Goal: Check status: Check status

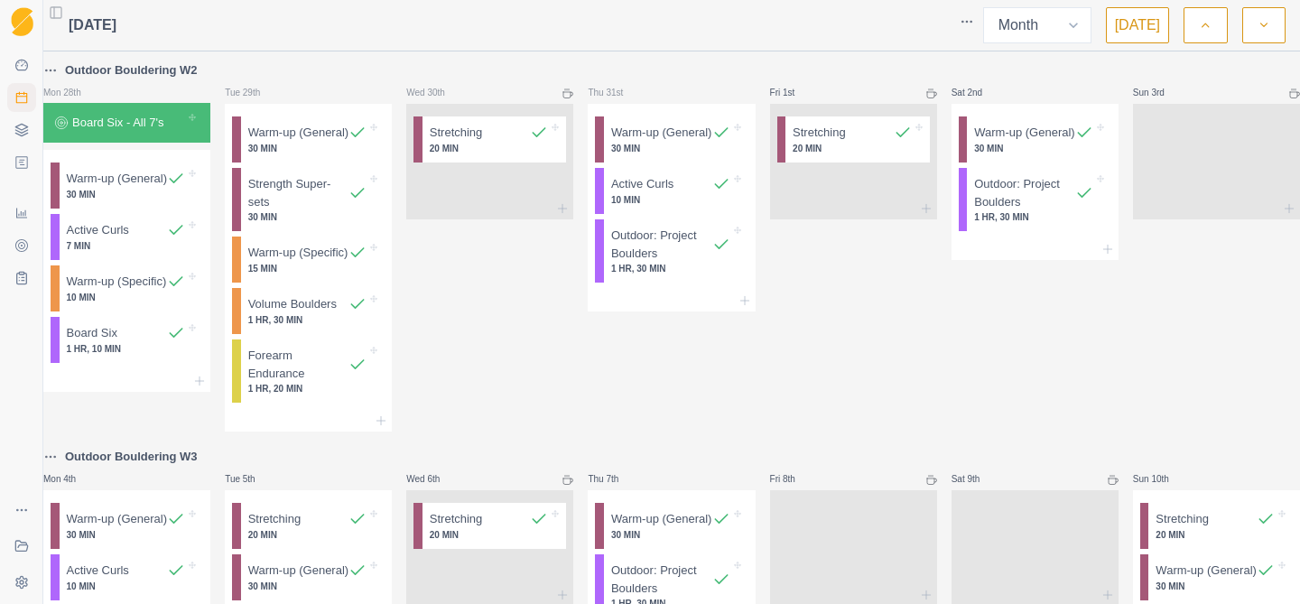
select select "month"
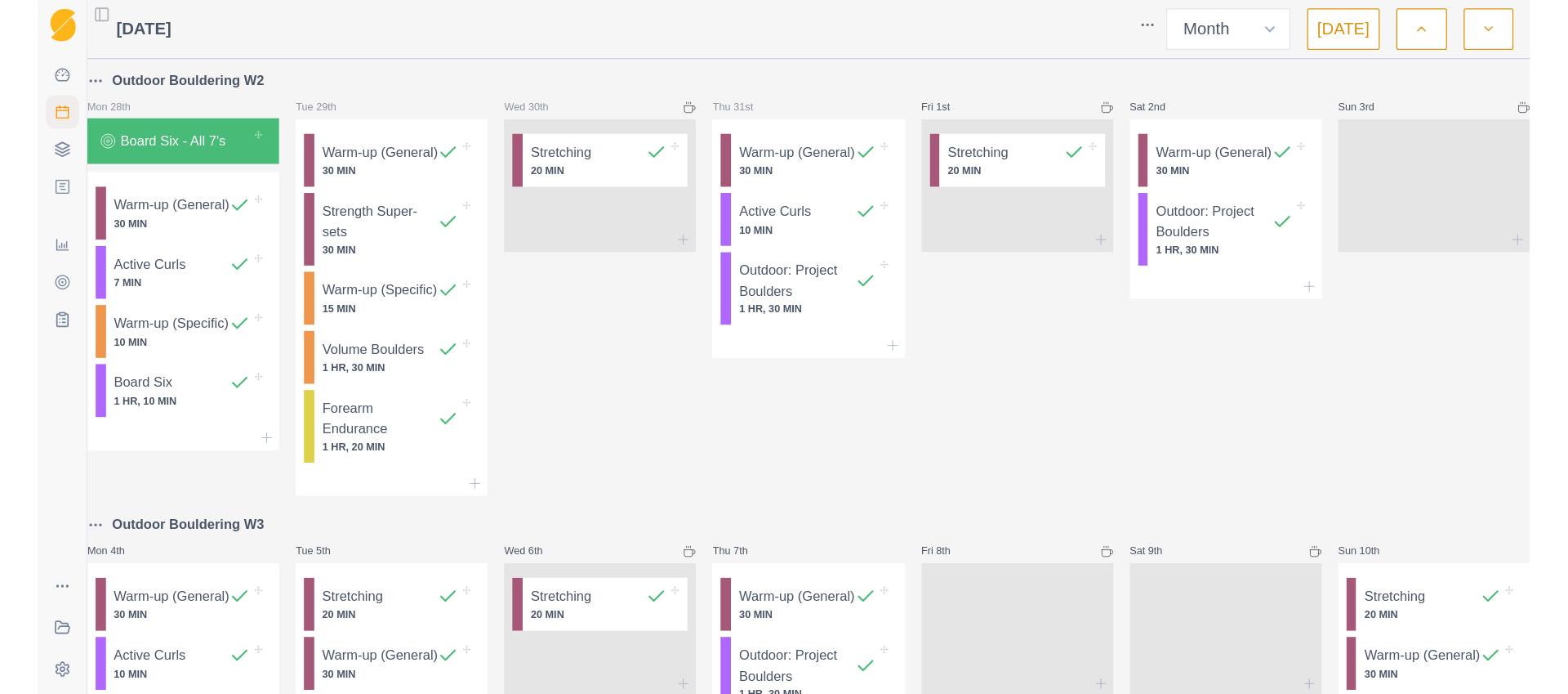
scroll to position [593, 0]
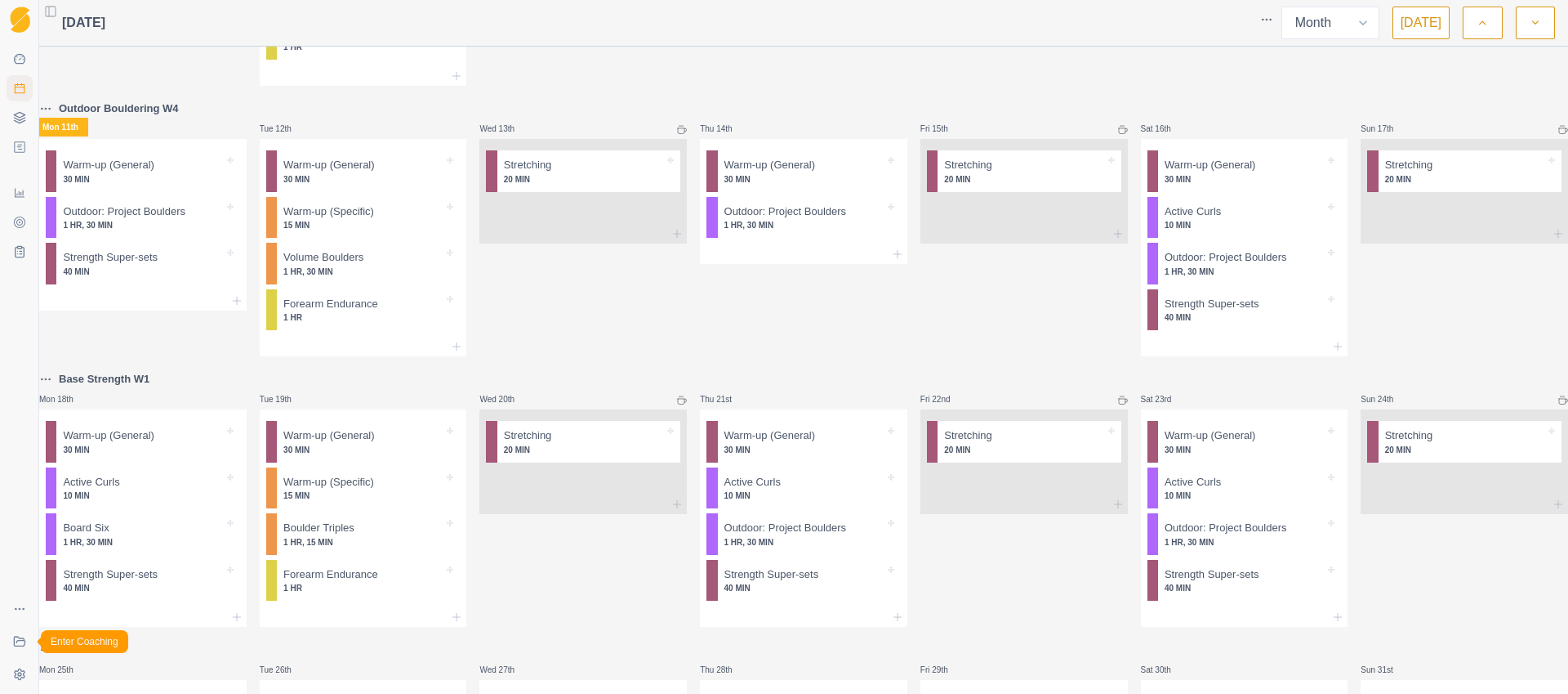
click at [14, 546] on icon at bounding box center [19, 642] width 13 height 13
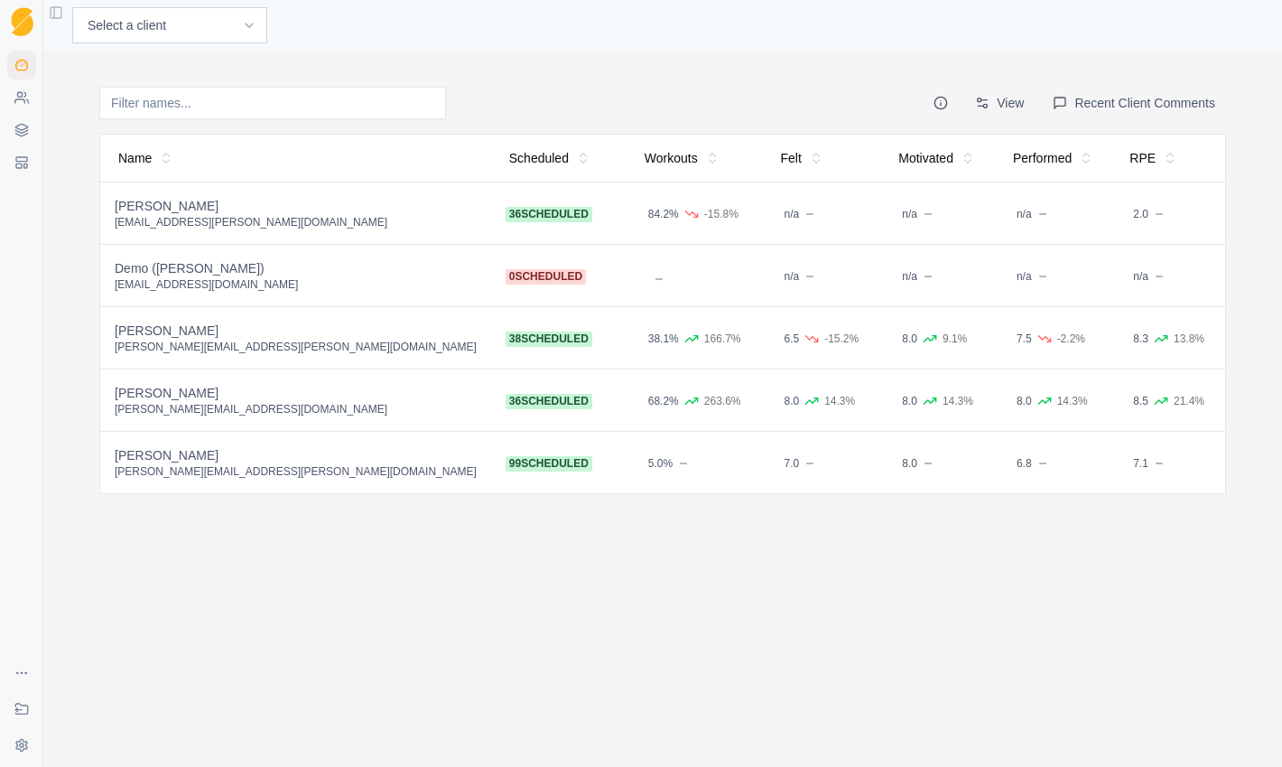
click at [213, 470] on div "[PERSON_NAME][EMAIL_ADDRESS][PERSON_NAME][DOMAIN_NAME]" at bounding box center [296, 471] width 362 height 14
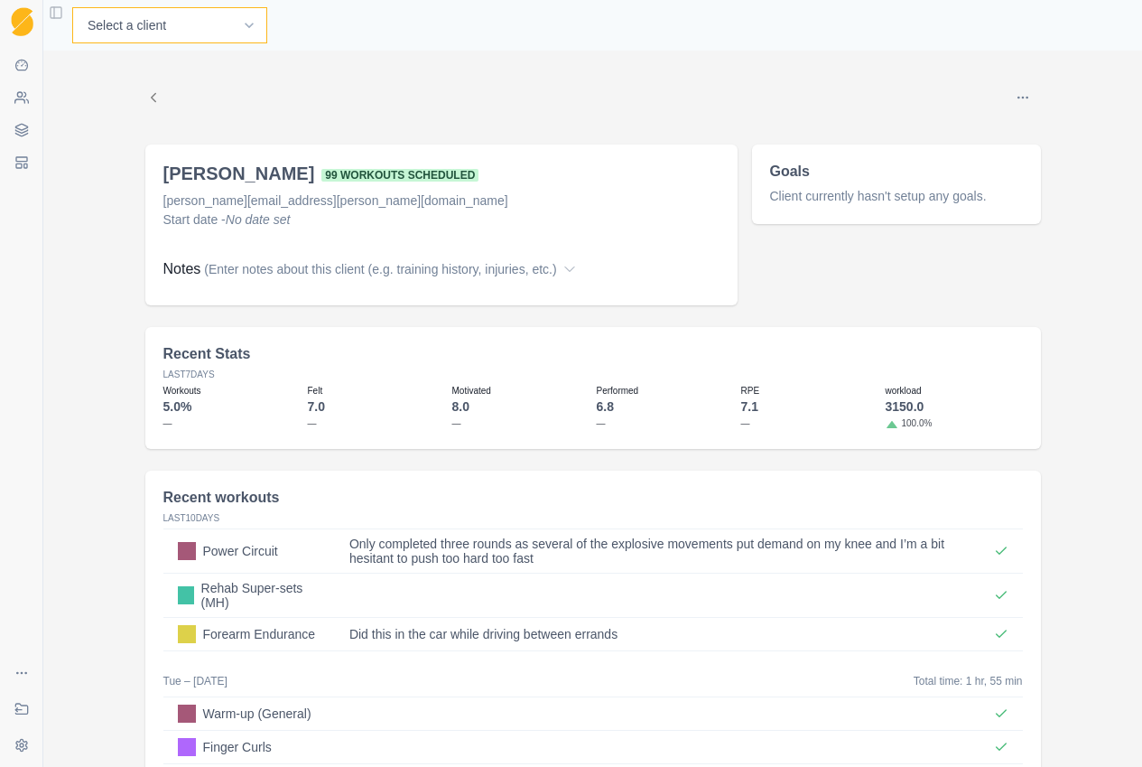
click at [175, 24] on select "Select a client Craig Fletcher Demo (Matt) John Capretta Kyle Honan Martin Hadl…" at bounding box center [169, 25] width 195 height 36
select select "e9502af8-e7e4-46e8-b41e-bf5af504a78c"
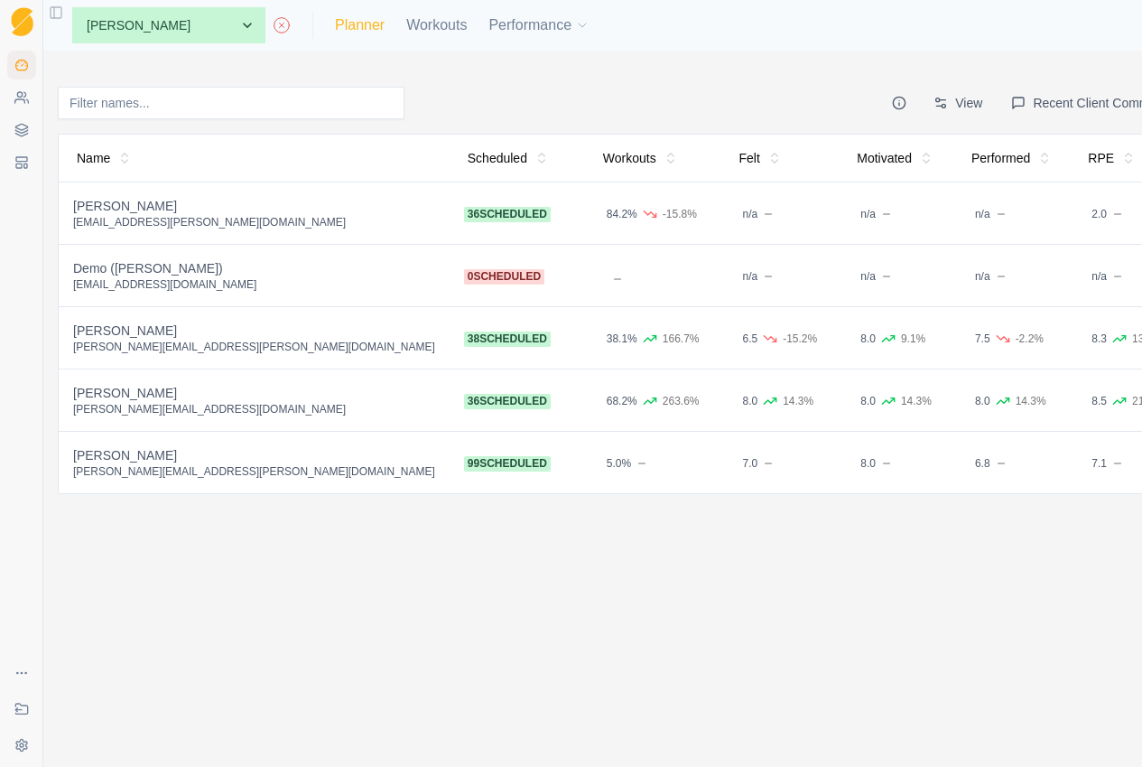
click at [335, 27] on link "Planner" at bounding box center [360, 25] width 50 height 22
select select "month"
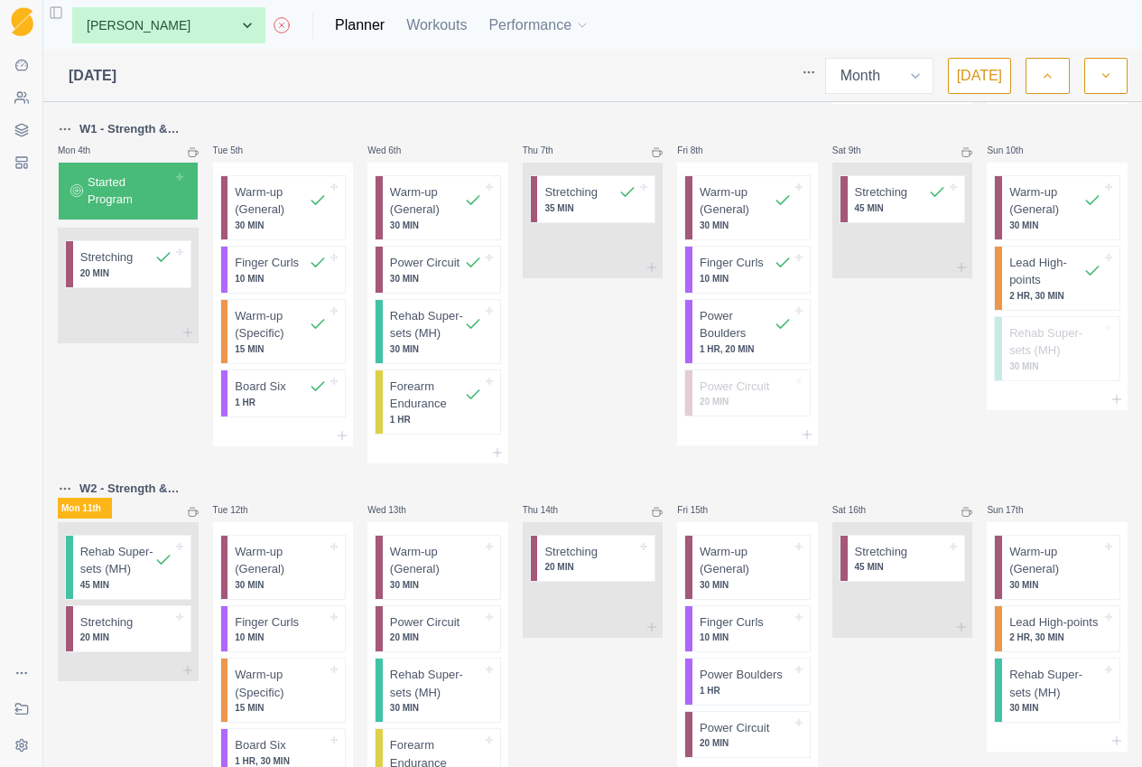
scroll to position [222, 0]
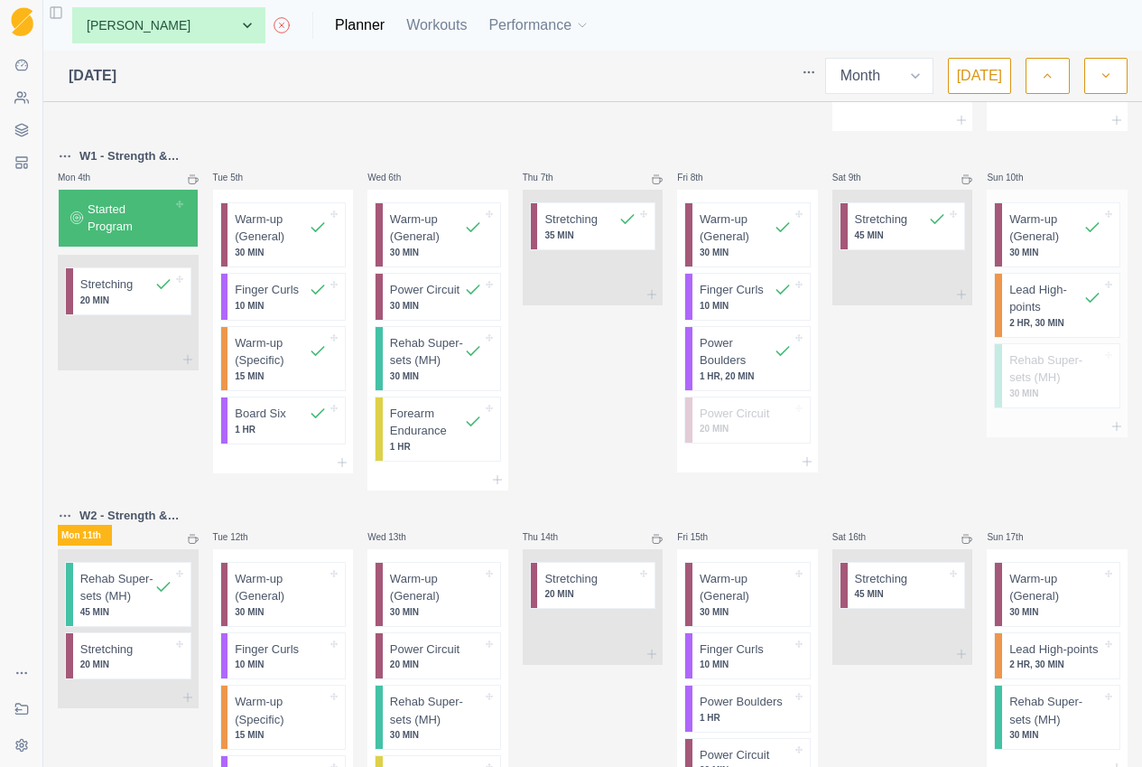
click at [1042, 316] on p "Lead High-points" at bounding box center [1047, 298] width 74 height 35
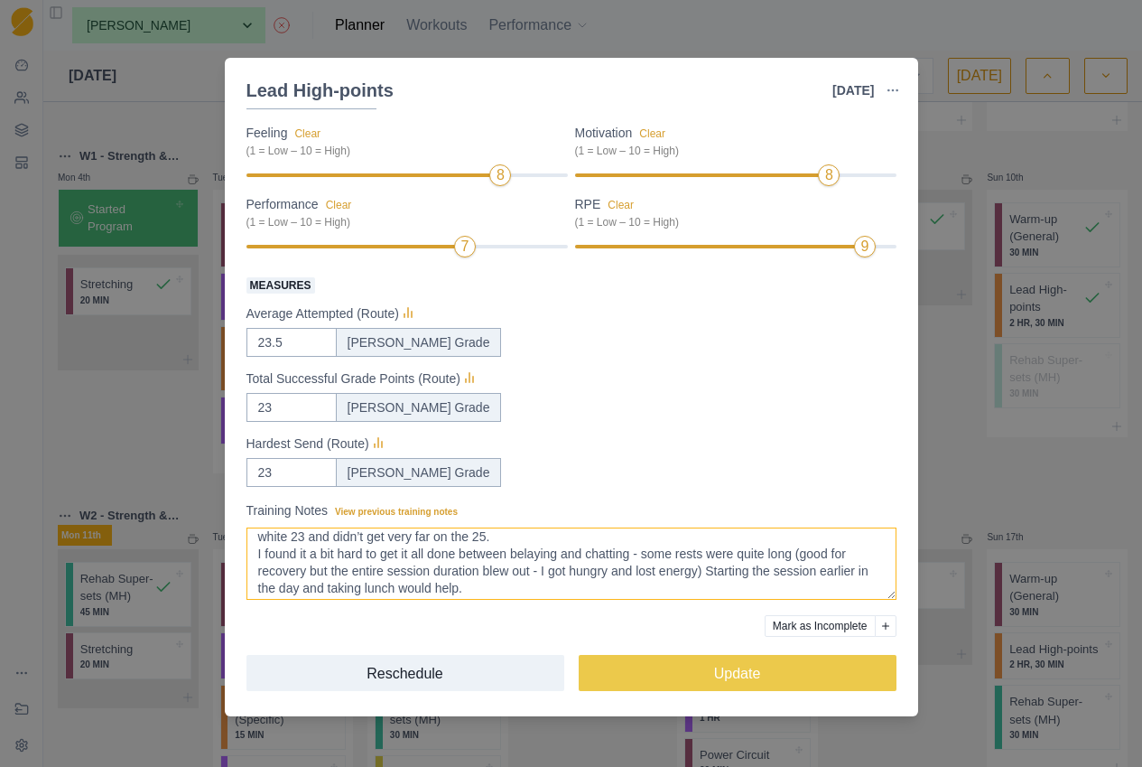
scroll to position [49, 0]
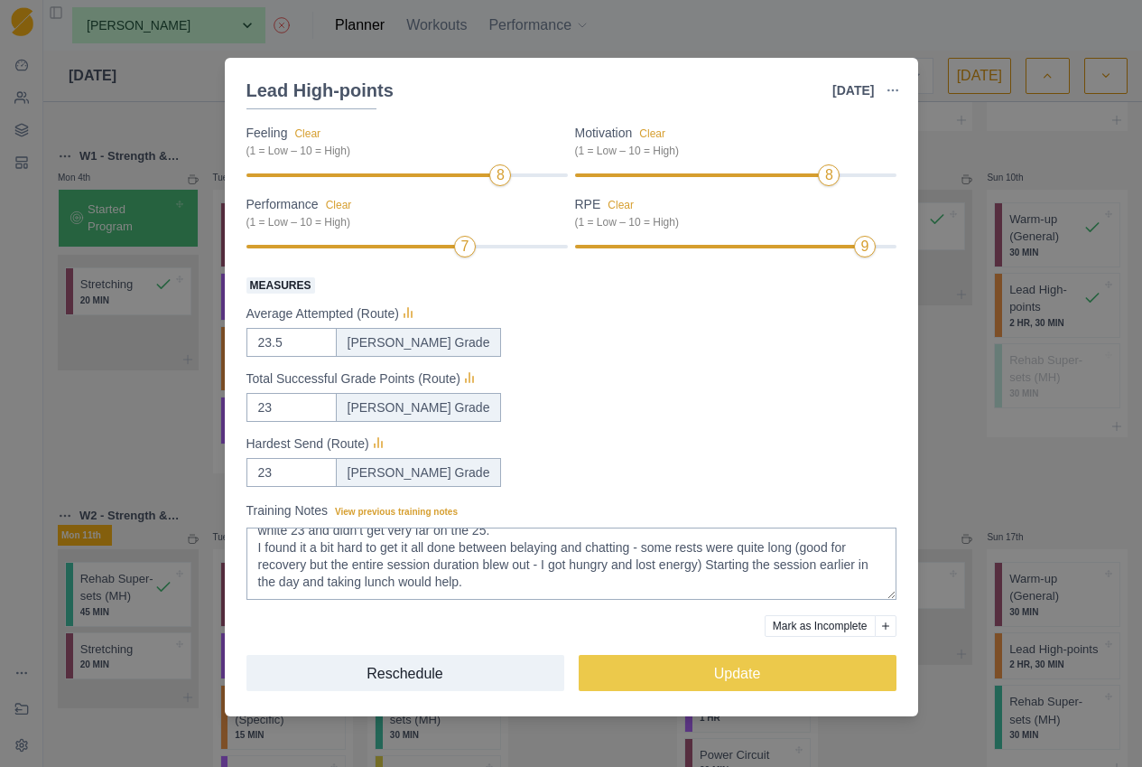
click at [946, 467] on div "Lead High-points [DATE] Link To Goal View Workout Metrics Edit Original Workout…" at bounding box center [571, 383] width 1142 height 767
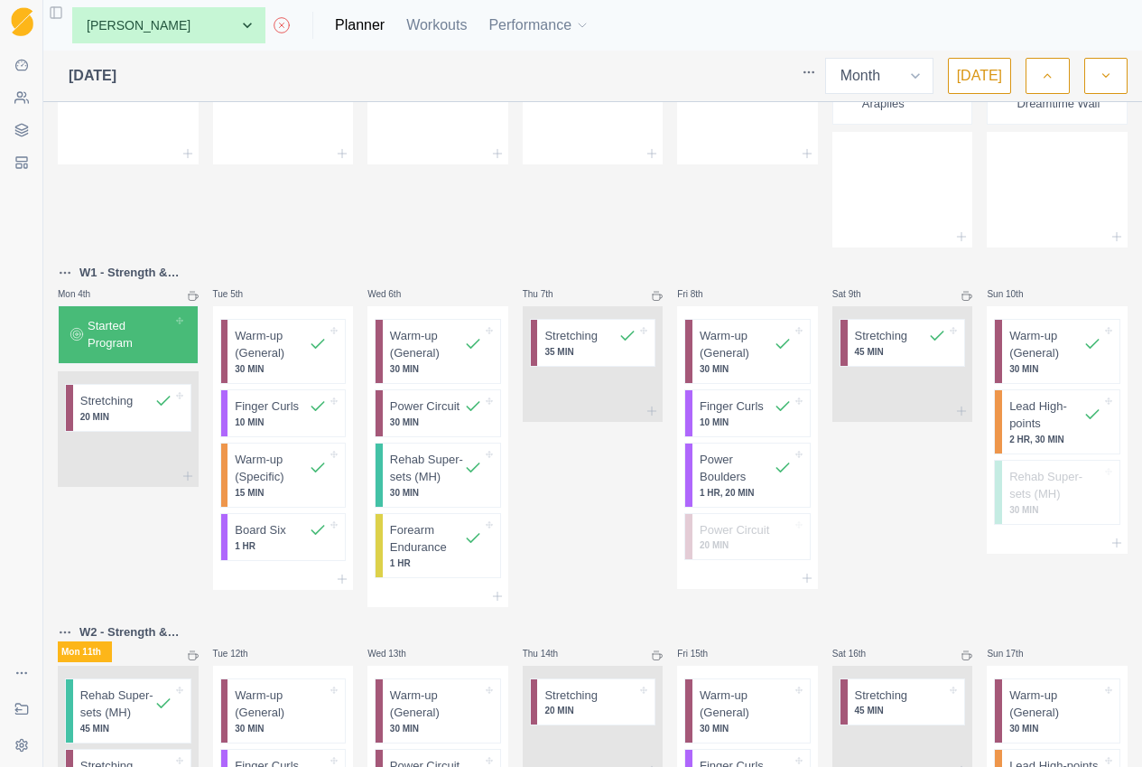
scroll to position [0, 0]
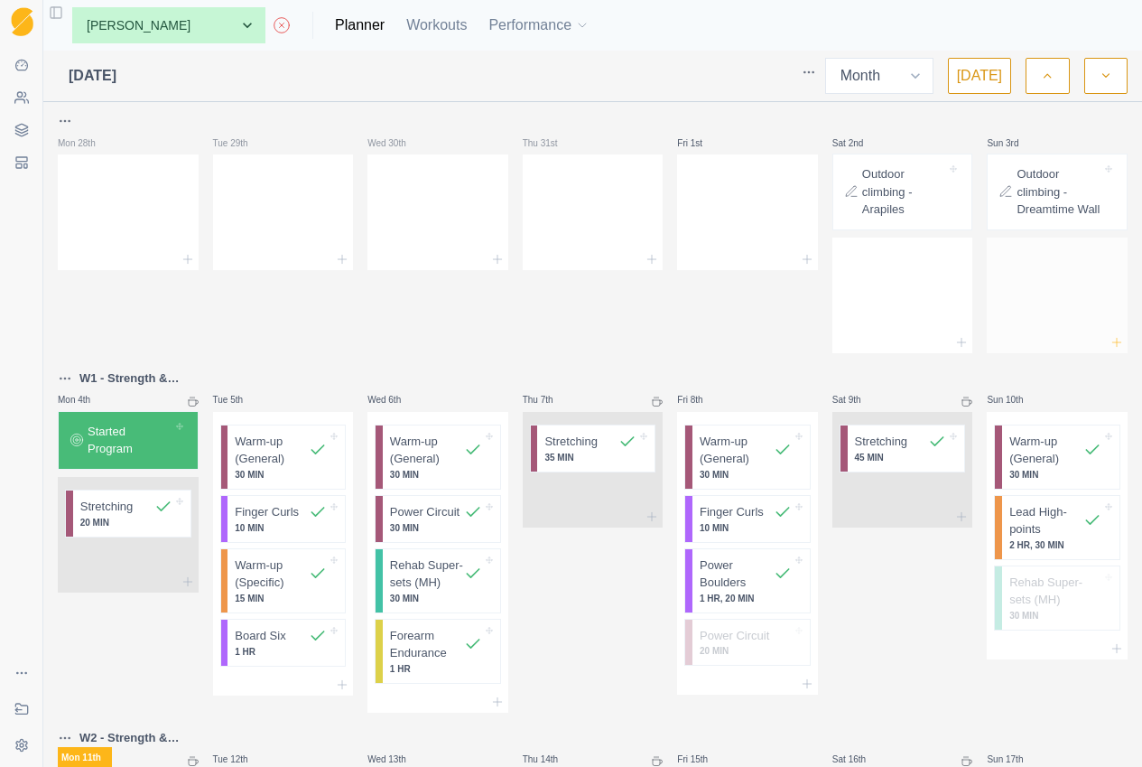
click at [1110, 349] on icon at bounding box center [1117, 342] width 14 height 14
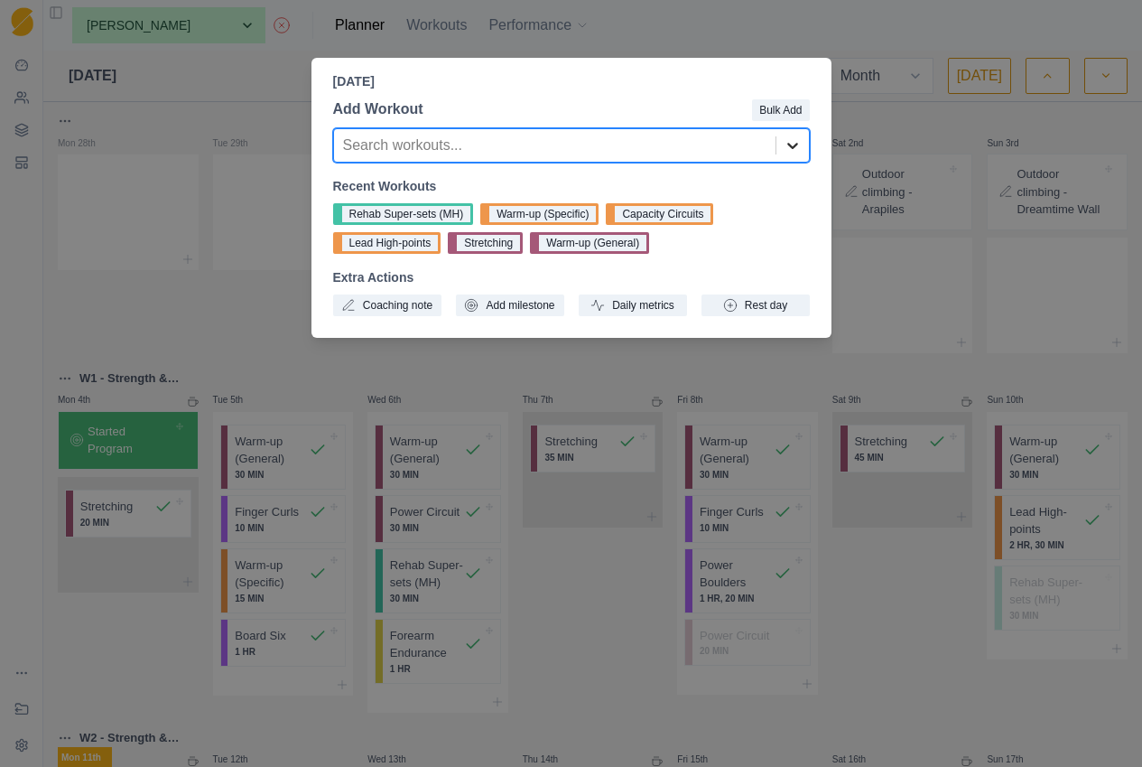
click at [798, 140] on icon at bounding box center [793, 145] width 18 height 18
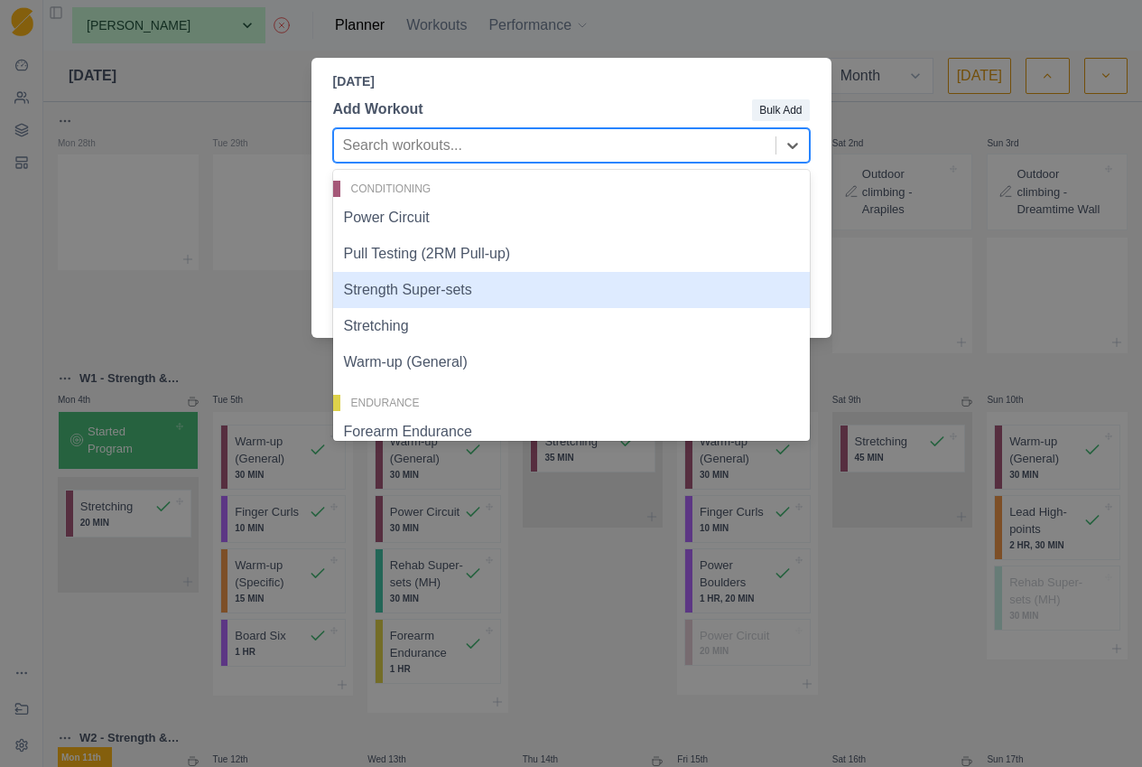
click at [249, 349] on div "[DATE] Add Workout Bulk Add Strength Super-sets, 3 of 15. 15 results available.…" at bounding box center [571, 383] width 1142 height 767
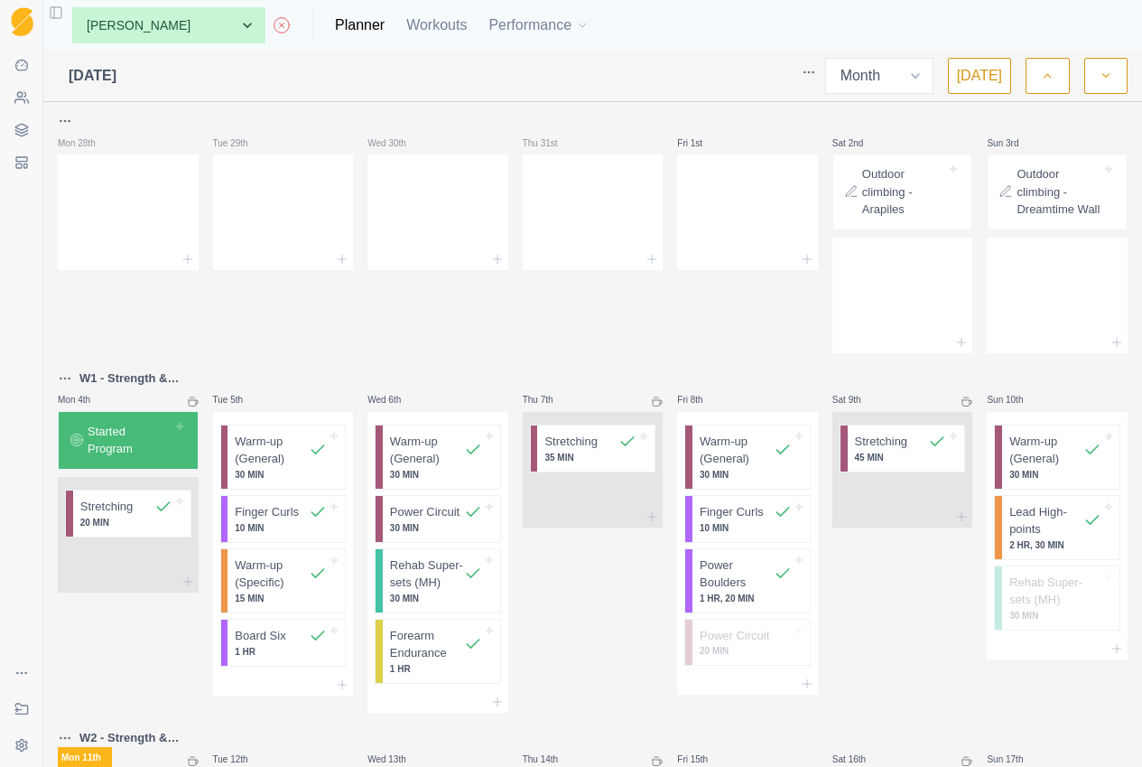
click at [245, 344] on div "Tue 29th" at bounding box center [283, 231] width 141 height 243
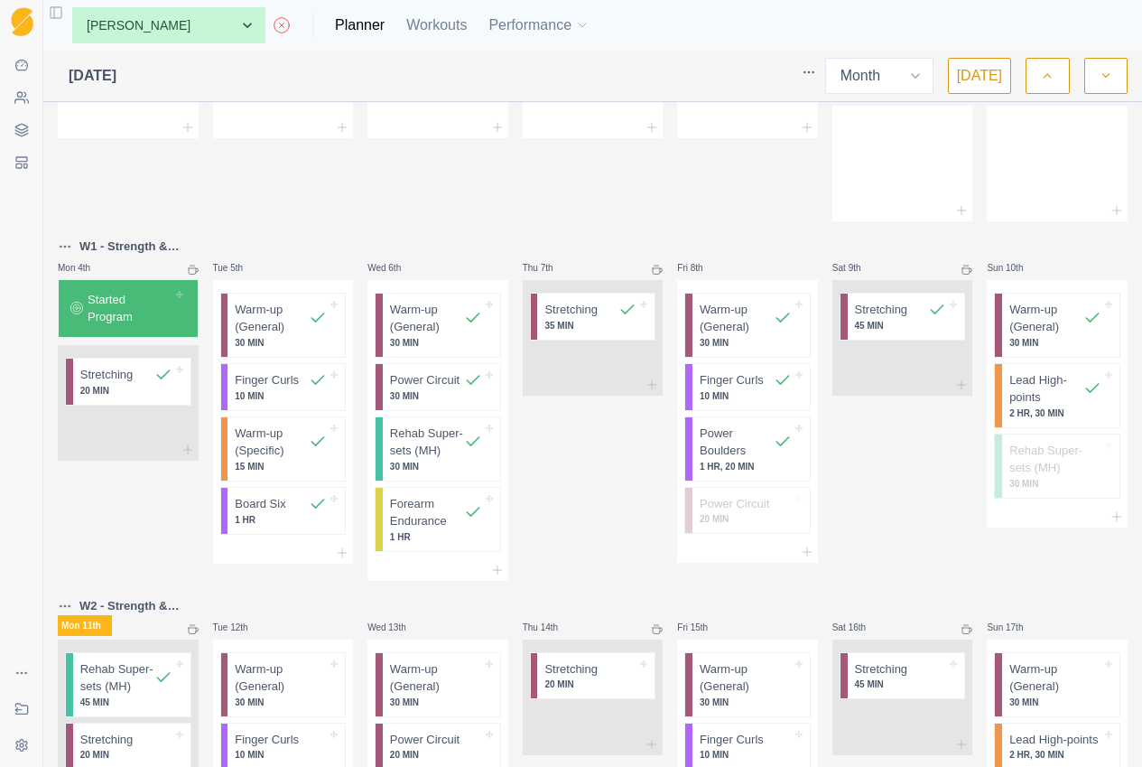
scroll to position [126, 0]
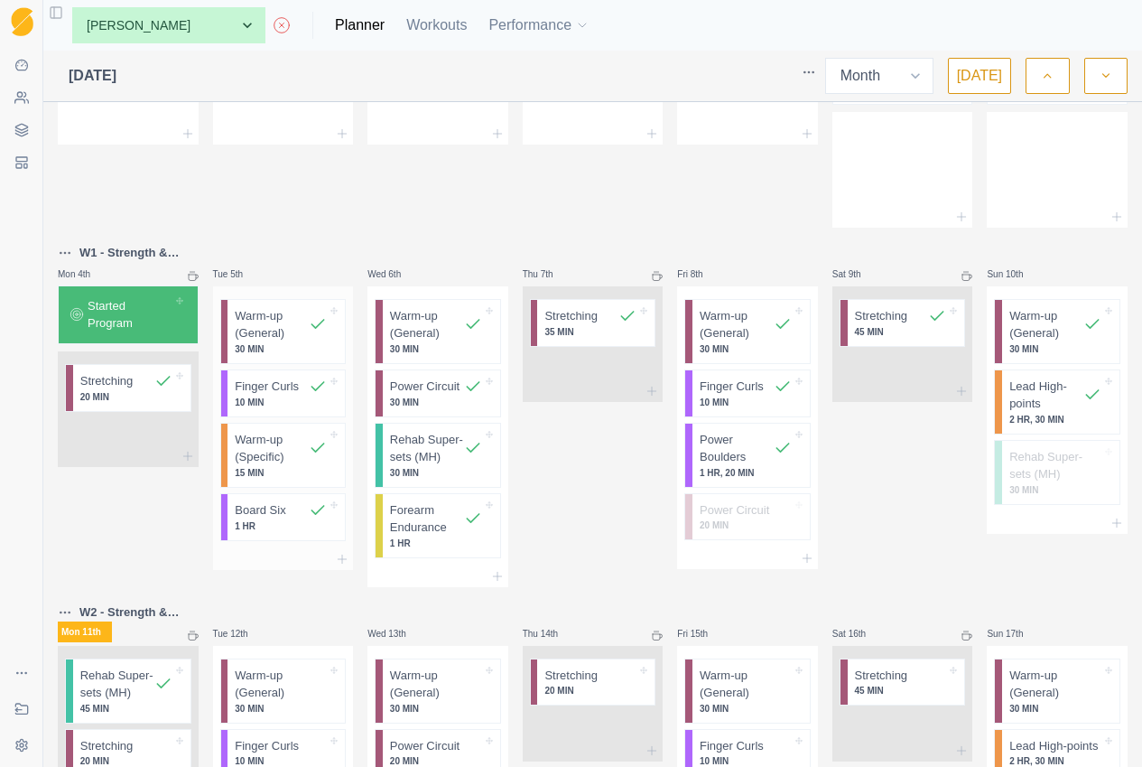
click at [287, 533] on p "1 HR" at bounding box center [281, 526] width 92 height 14
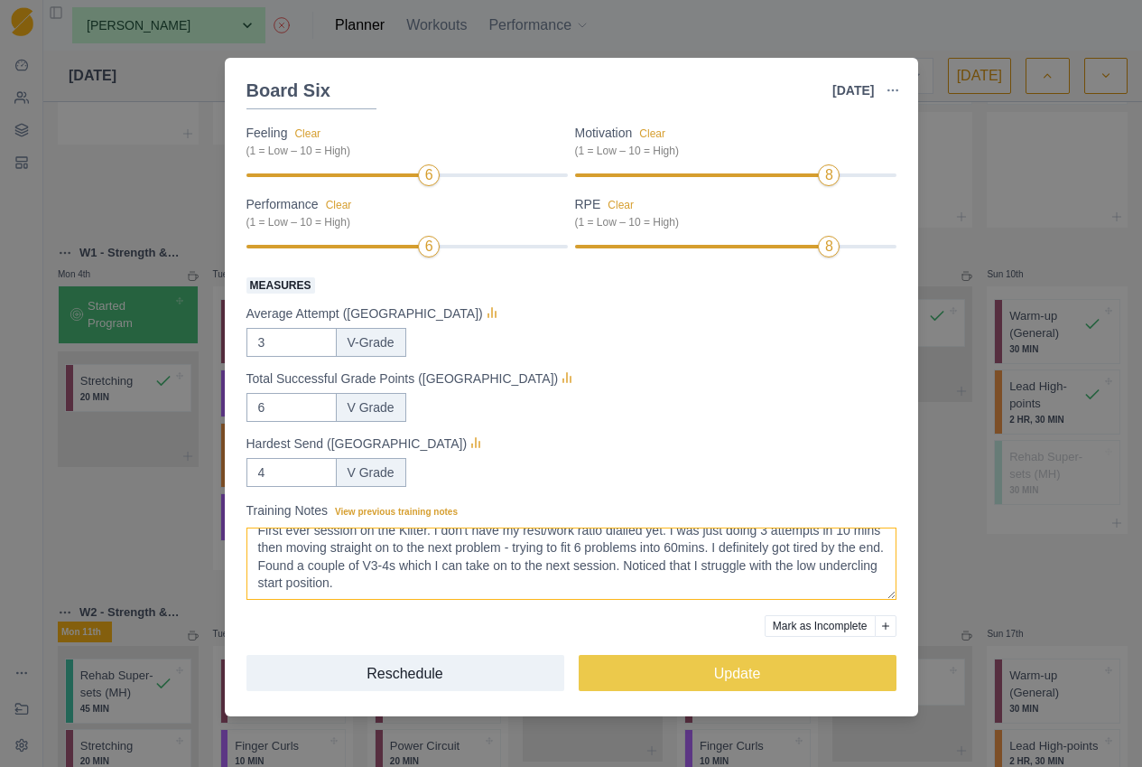
scroll to position [31, 0]
click at [115, 550] on div "Board Six [DATE] Link To Goal View Workout Metrics Edit Original Workout Resche…" at bounding box center [571, 383] width 1142 height 767
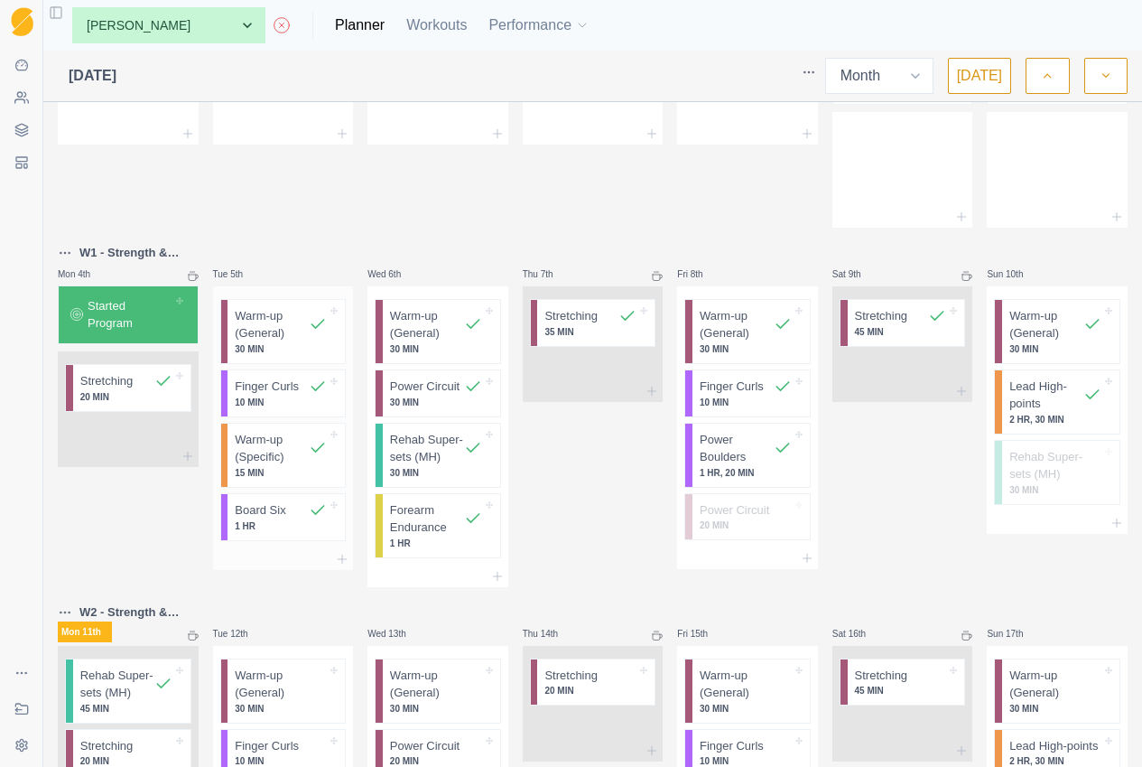
click at [248, 533] on p "1 HR" at bounding box center [281, 526] width 92 height 14
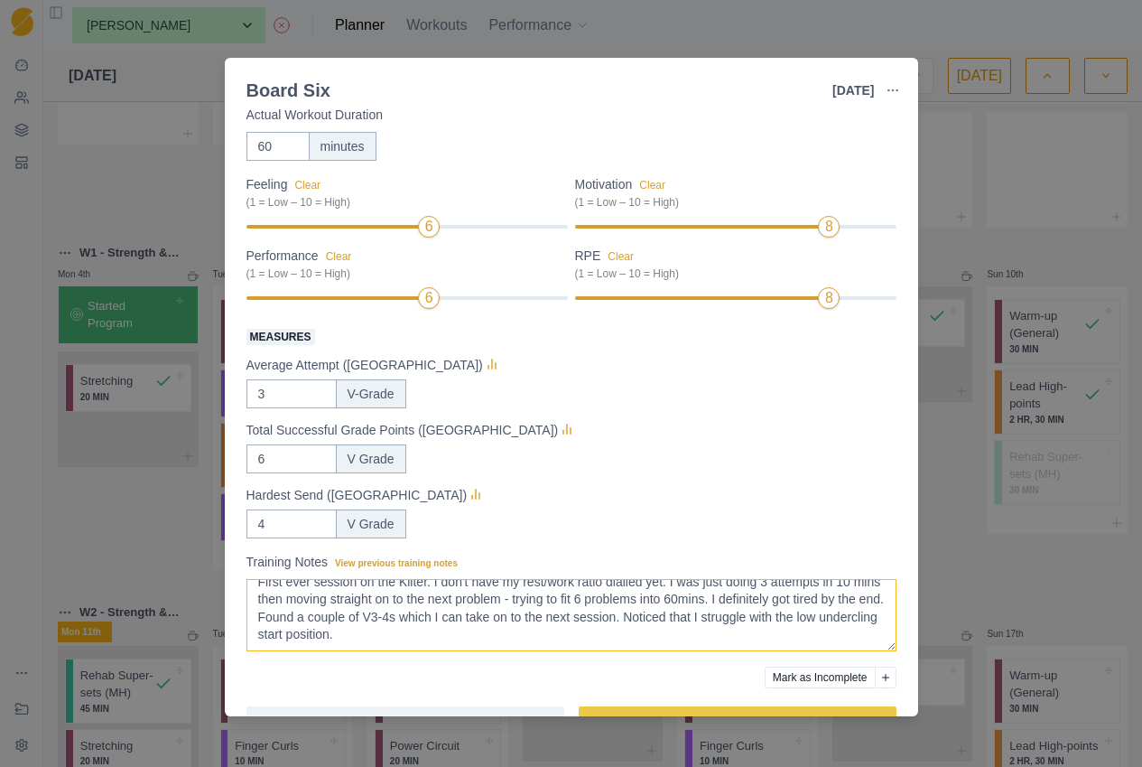
scroll to position [28, 0]
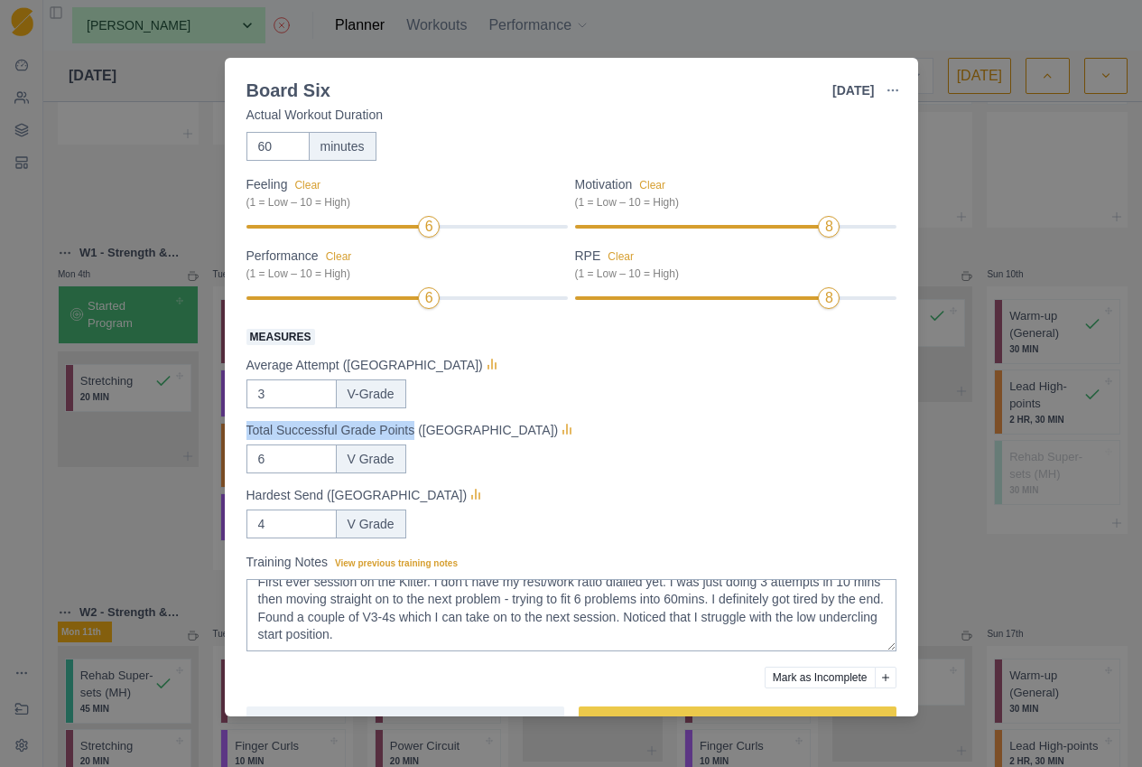
drag, startPoint x: 420, startPoint y: 429, endPoint x: 239, endPoint y: 430, distance: 180.6
click at [242, 429] on div "Strength / Power Duration: 1 HR Six mini-project level boulders on a systems bo…" at bounding box center [572, 412] width 694 height 608
click at [274, 408] on input "6" at bounding box center [292, 393] width 90 height 29
drag, startPoint x: 256, startPoint y: 458, endPoint x: 275, endPoint y: 458, distance: 19.0
click at [275, 408] on input "6" at bounding box center [292, 393] width 90 height 29
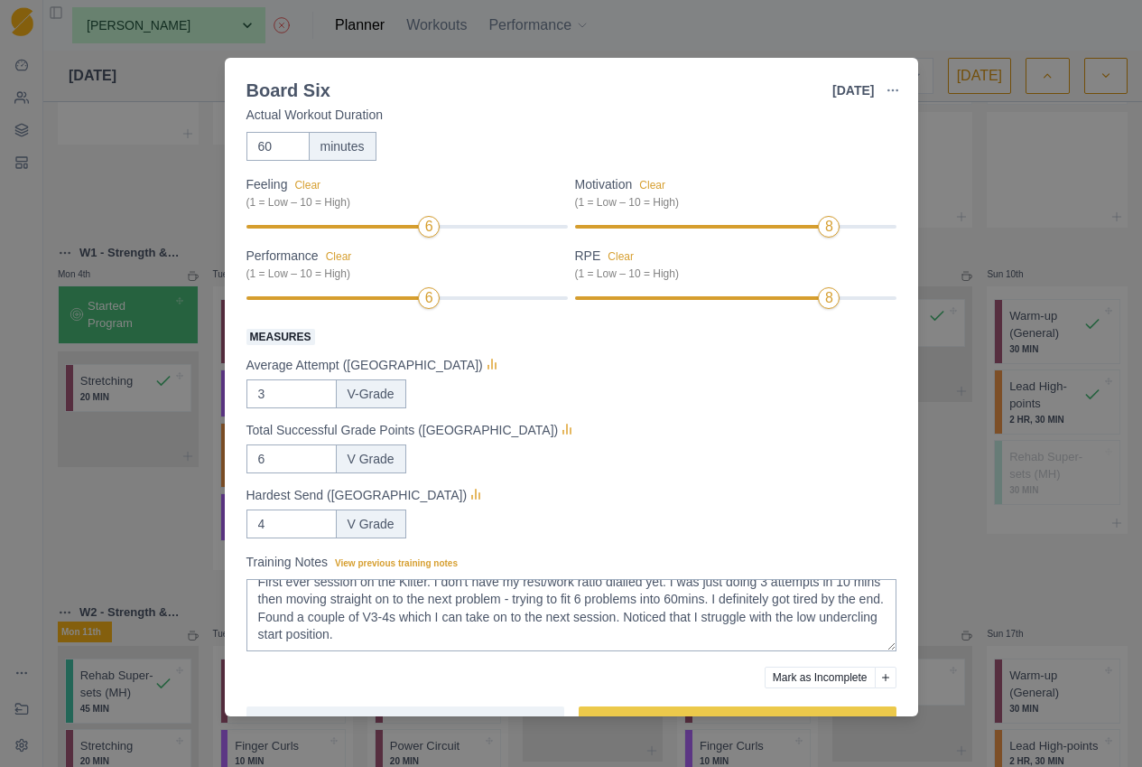
click at [648, 442] on div "Total Successful Grade Points ([GEOGRAPHIC_DATA]) 6 V Grade" at bounding box center [572, 446] width 650 height 54
drag, startPoint x: 270, startPoint y: 461, endPoint x: 253, endPoint y: 460, distance: 17.3
click at [253, 408] on input "6" at bounding box center [292, 393] width 90 height 29
click at [687, 438] on div "Total Successful Grade Points ([GEOGRAPHIC_DATA])" at bounding box center [572, 430] width 650 height 22
drag, startPoint x: 258, startPoint y: 459, endPoint x: 268, endPoint y: 459, distance: 9.9
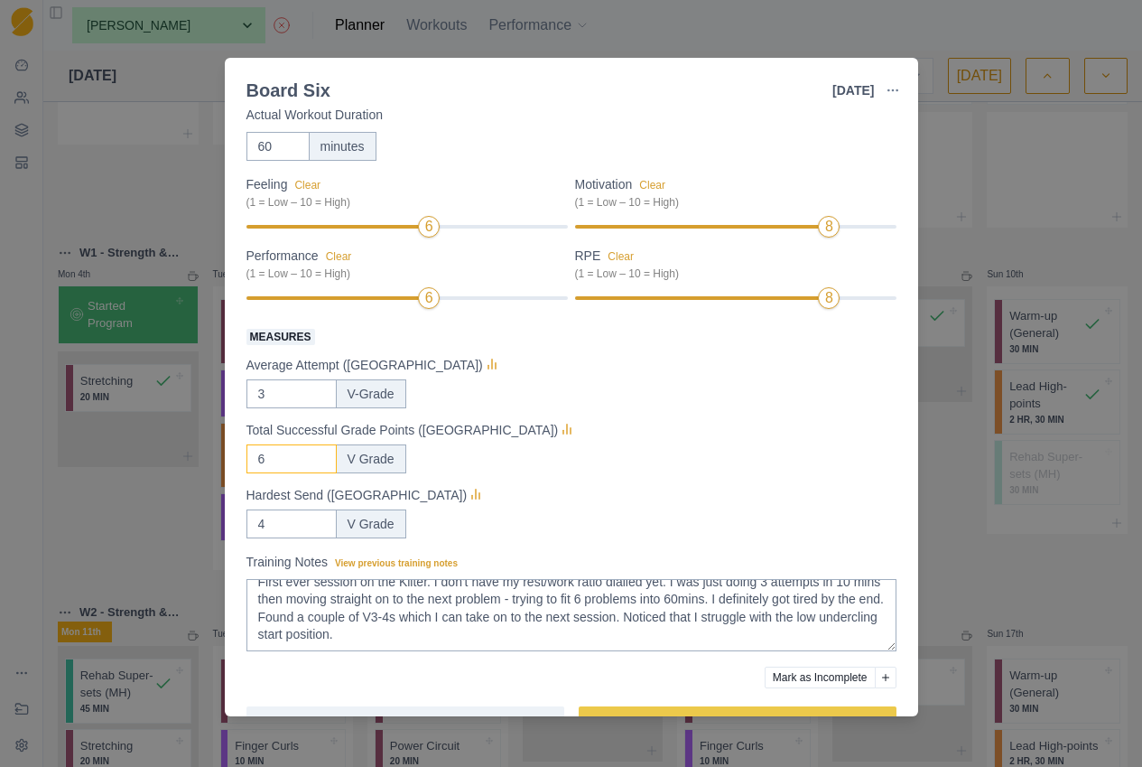
click at [268, 408] on input "6" at bounding box center [292, 393] width 90 height 29
click at [275, 396] on input "3" at bounding box center [292, 393] width 90 height 29
type input "3.1"
click at [266, 408] on input "6" at bounding box center [292, 393] width 90 height 29
drag, startPoint x: 258, startPoint y: 458, endPoint x: 241, endPoint y: 458, distance: 17.2
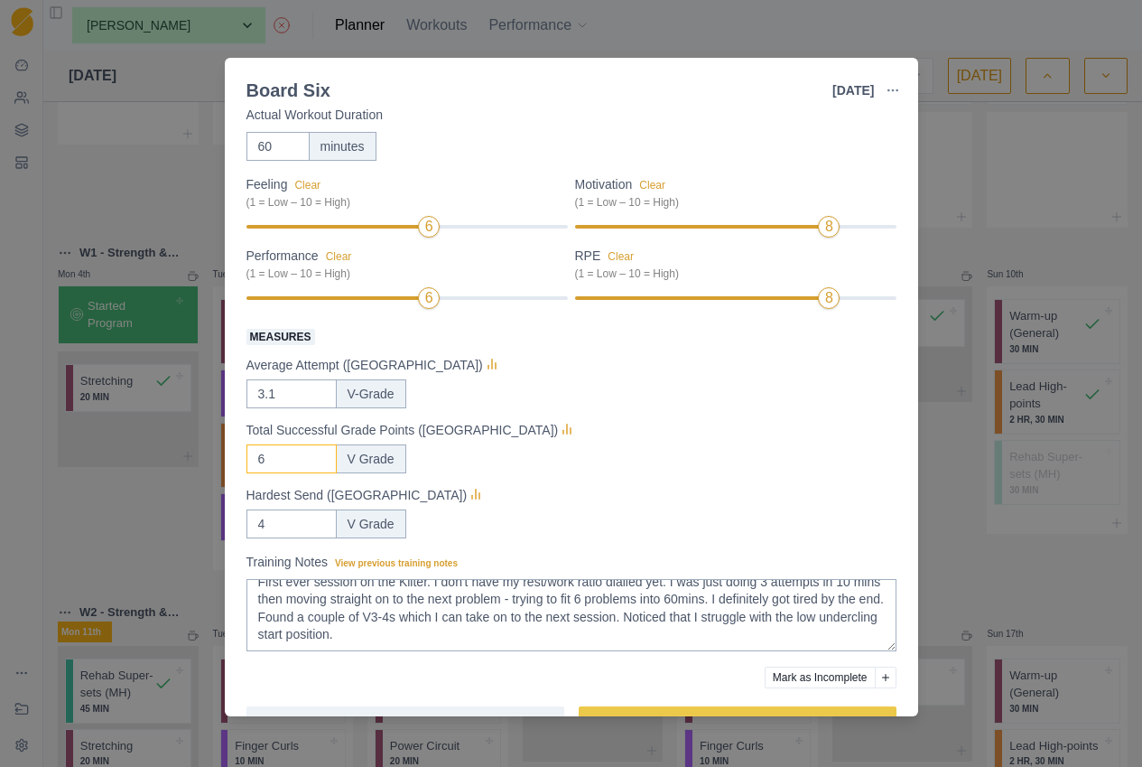
click at [242, 458] on div "Strength / Power Duration: 1 HR Six mini-project level boulders on a systems bo…" at bounding box center [572, 412] width 694 height 608
click at [635, 438] on div "Total Successful Grade Points ([GEOGRAPHIC_DATA])" at bounding box center [572, 430] width 650 height 22
click at [124, 563] on div "Board Six [DATE] Link To Goal View Workout Metrics Edit Original Workout Resche…" at bounding box center [571, 383] width 1142 height 767
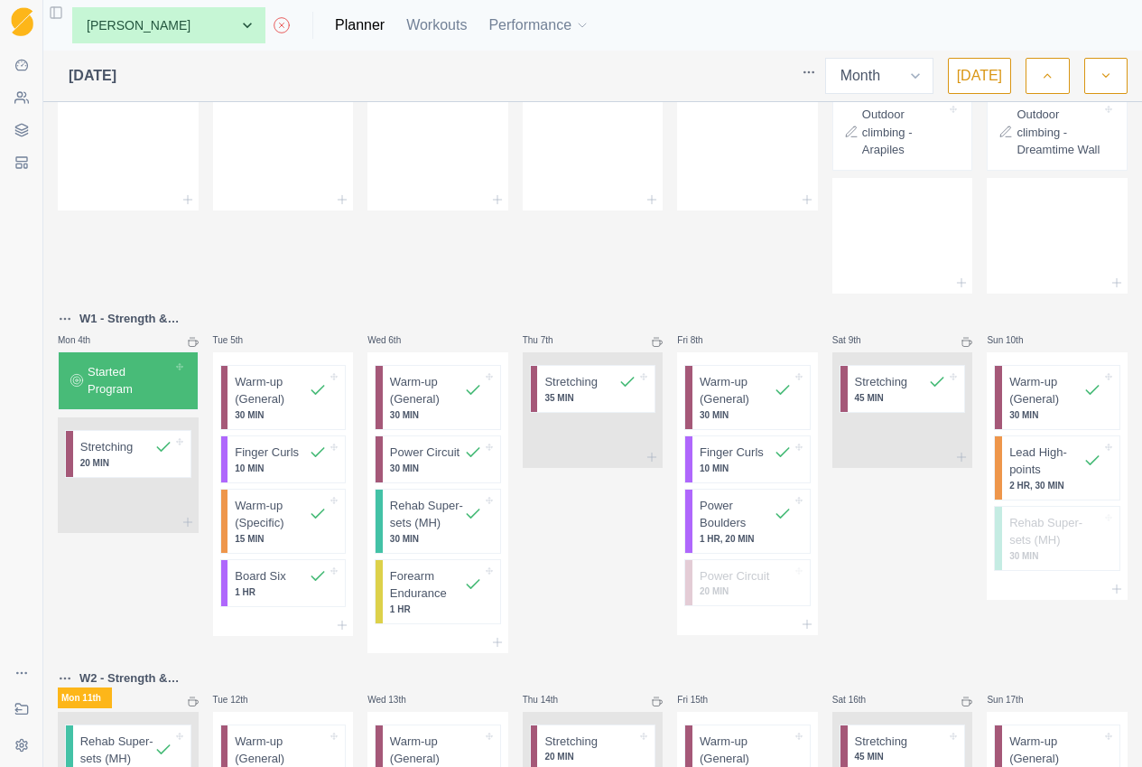
scroll to position [736, 0]
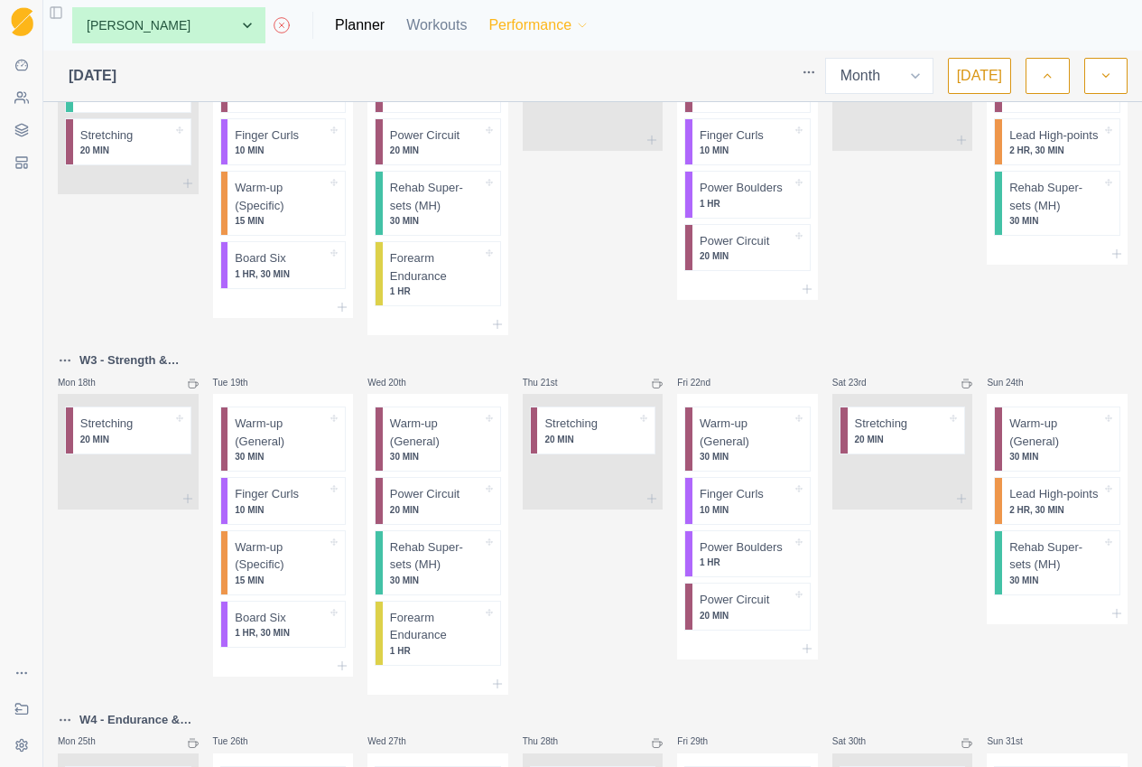
click at [575, 26] on icon "button" at bounding box center [582, 25] width 14 height 14
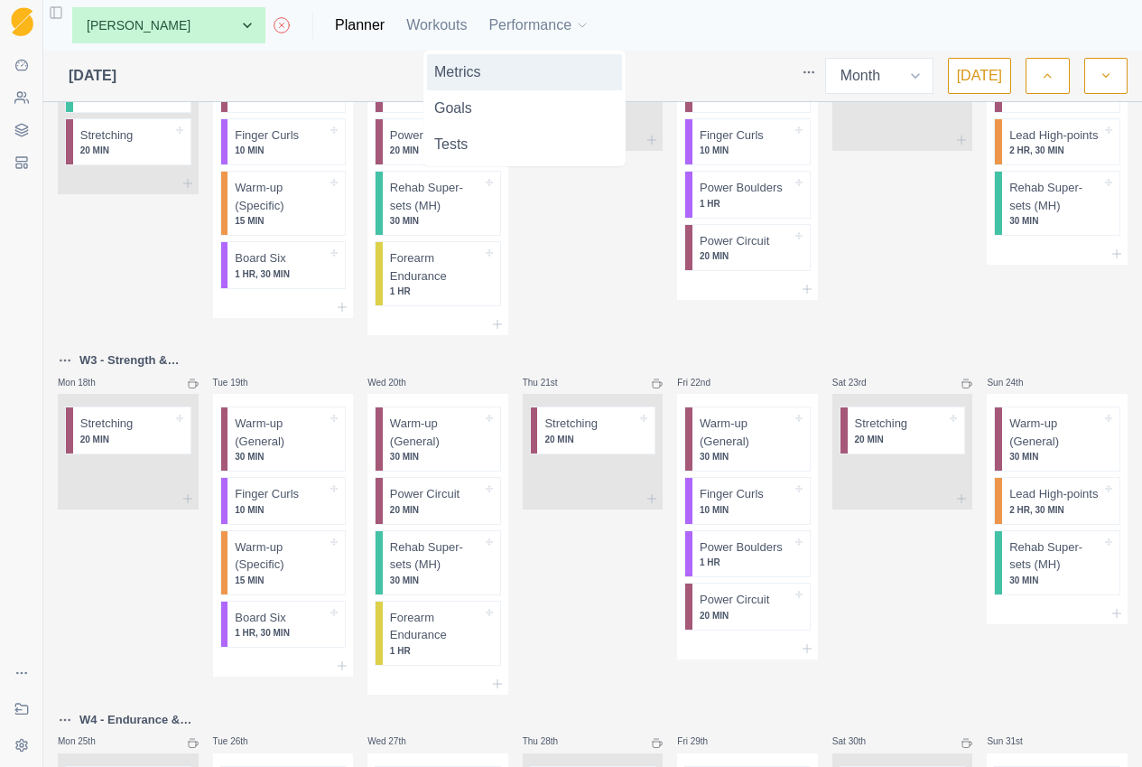
click at [511, 70] on link "Metrics" at bounding box center [524, 72] width 195 height 36
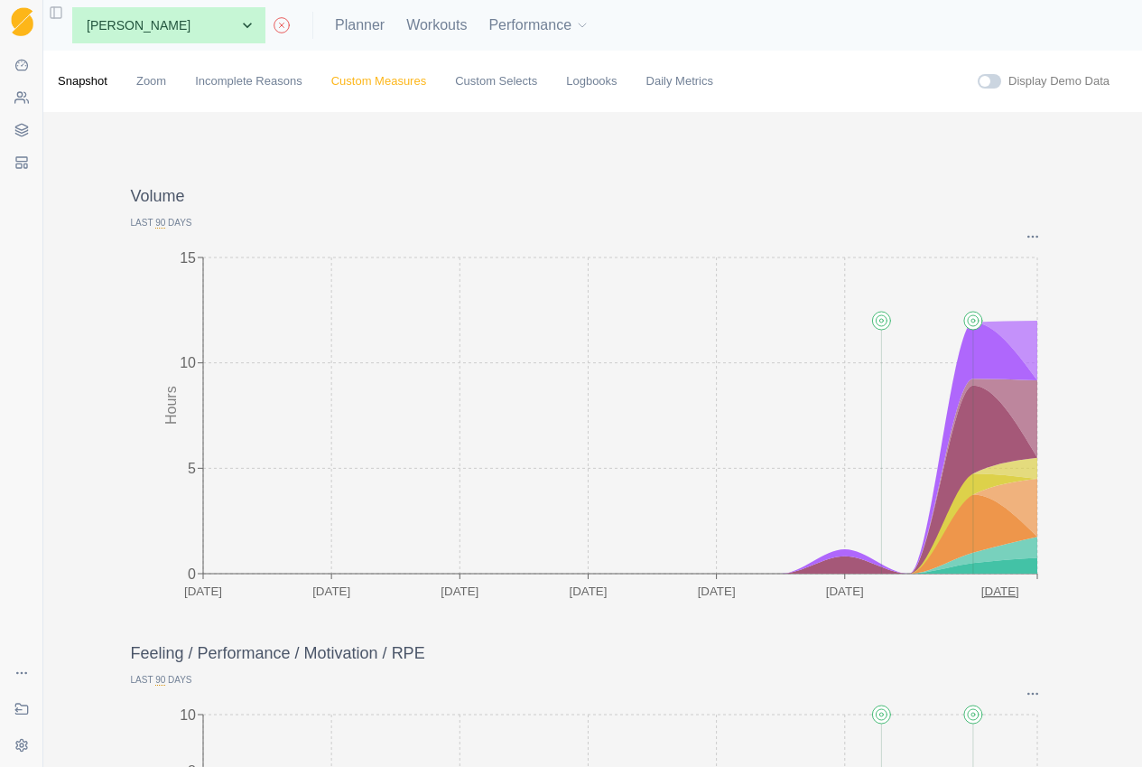
click at [389, 78] on link "Custom Measures" at bounding box center [378, 81] width 95 height 18
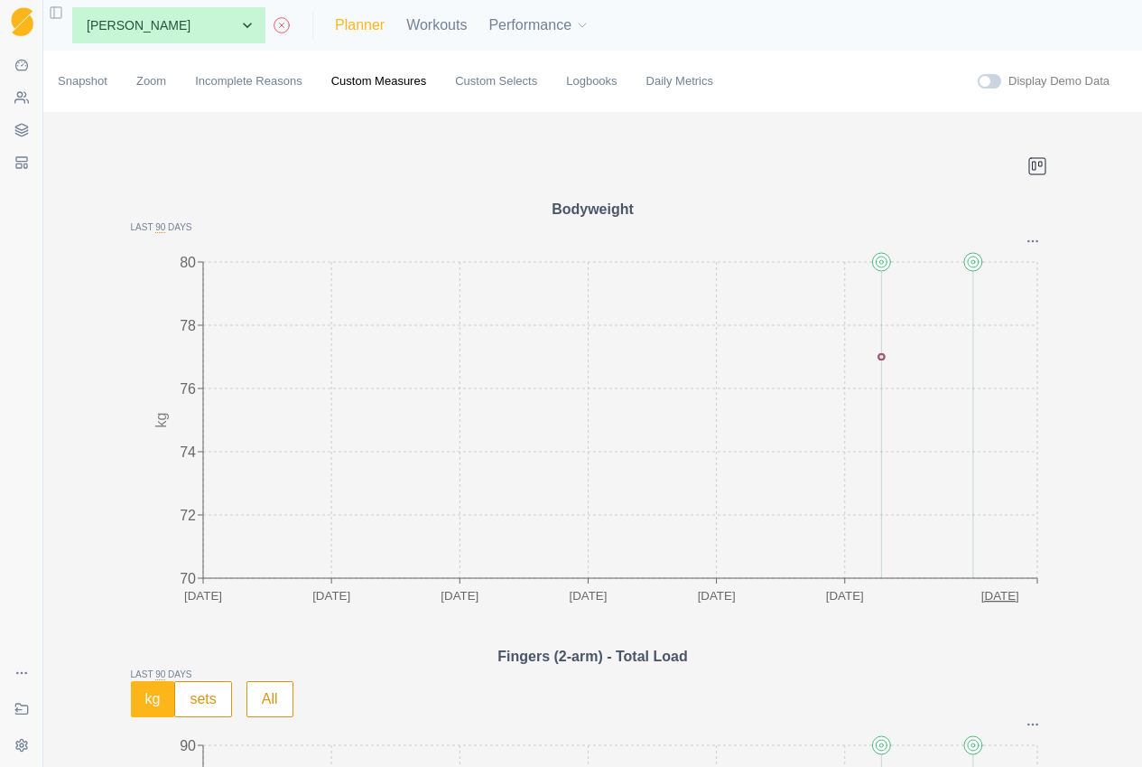
click at [335, 32] on link "Planner" at bounding box center [360, 25] width 50 height 22
select select "month"
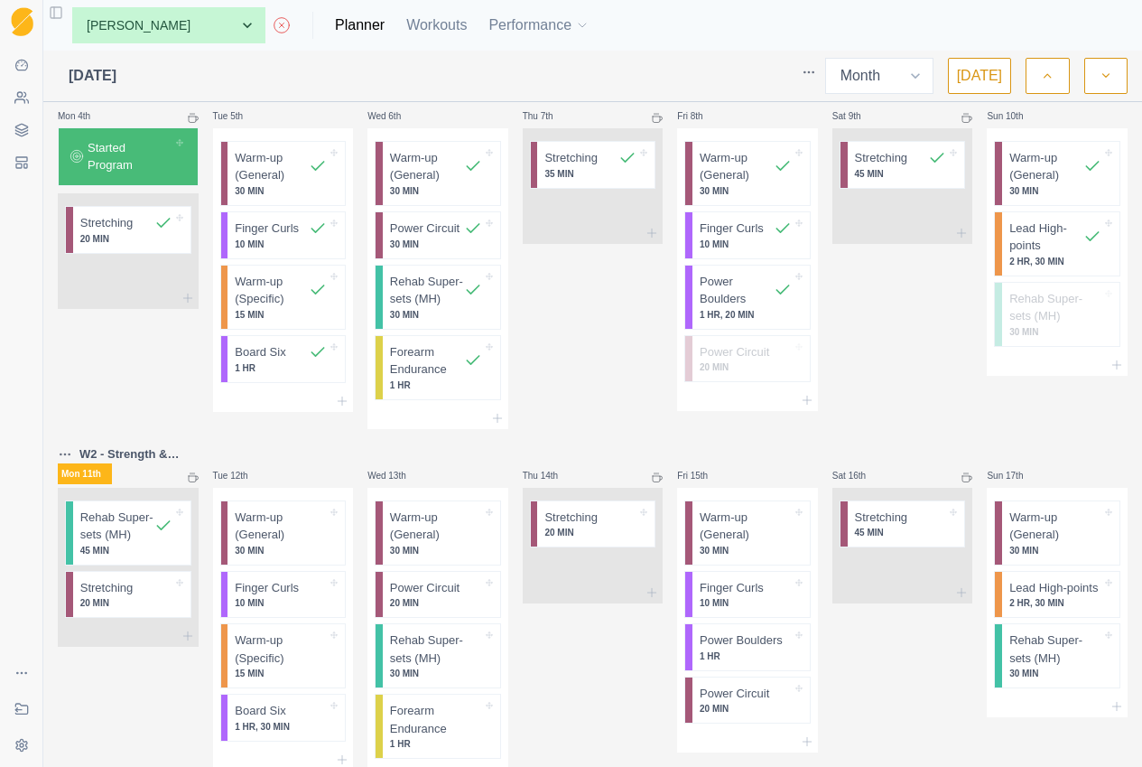
scroll to position [541, 0]
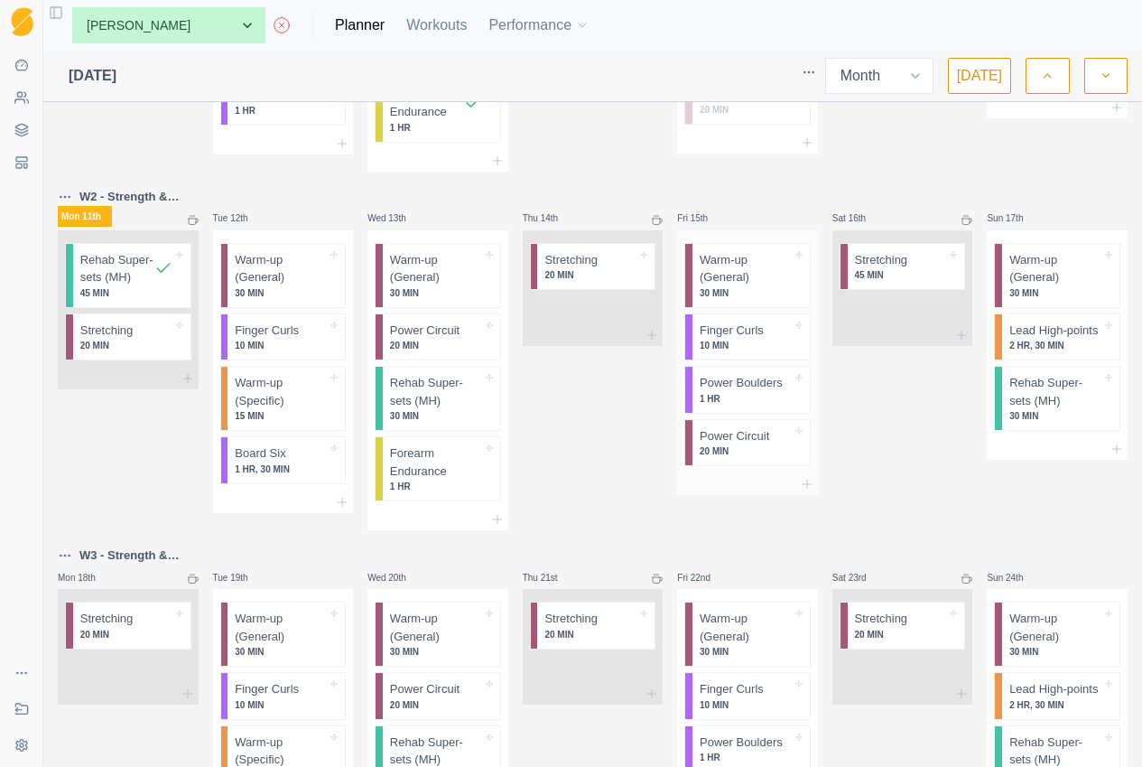
click at [718, 458] on p "20 MIN" at bounding box center [746, 451] width 92 height 14
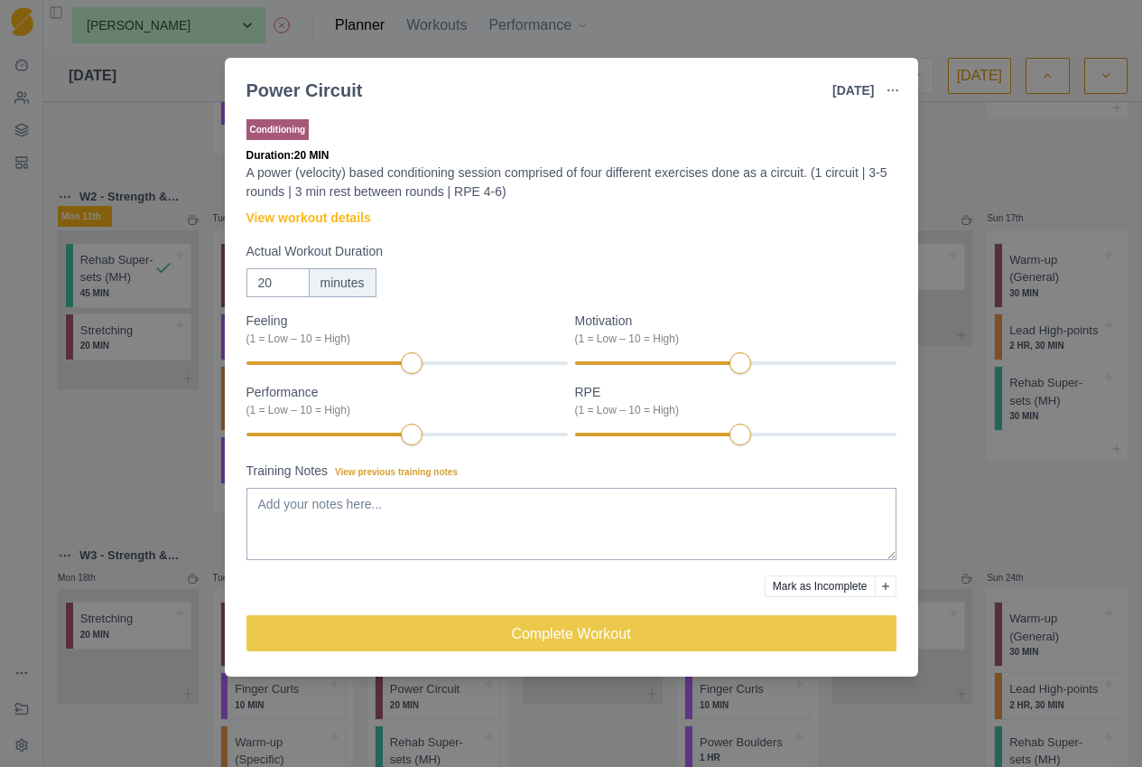
click at [949, 458] on div "Power Circuit [DATE] Link To Goal View Workout Metrics Edit Original Workout Re…" at bounding box center [571, 383] width 1142 height 767
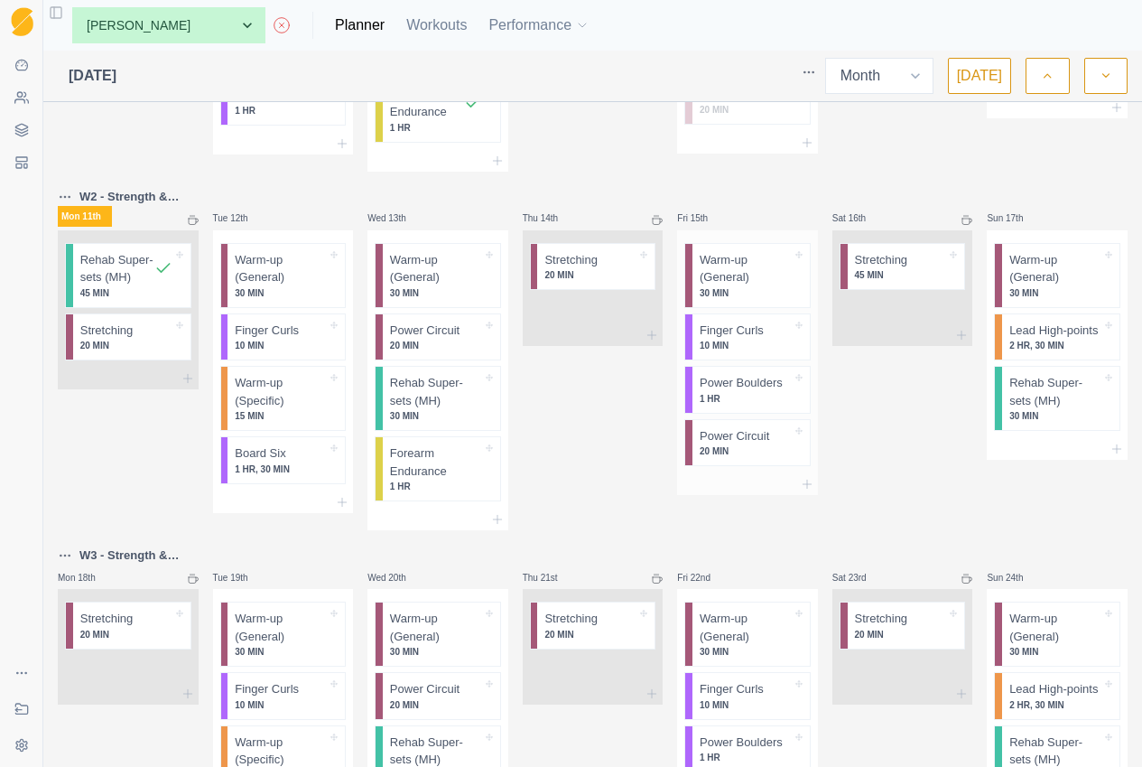
click at [721, 458] on p "20 MIN" at bounding box center [746, 451] width 92 height 14
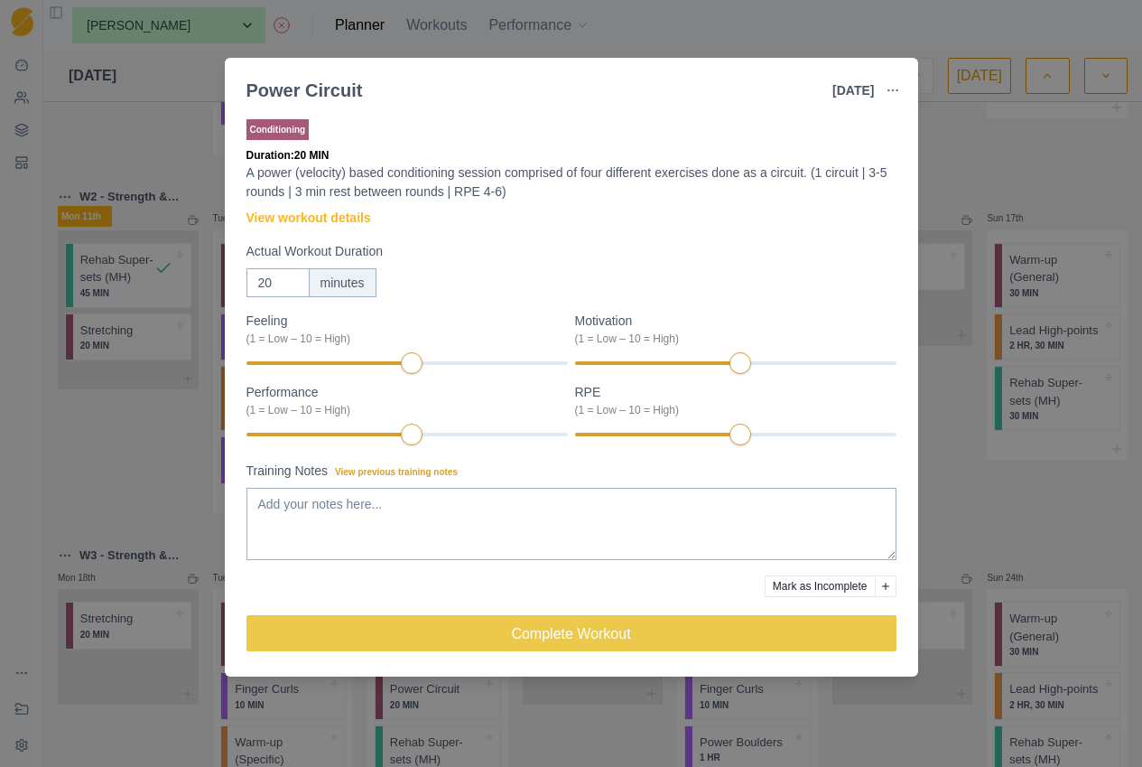
click at [1000, 197] on div "Power Circuit [DATE] Link To Goal View Workout Metrics Edit Original Workout Re…" at bounding box center [571, 383] width 1142 height 767
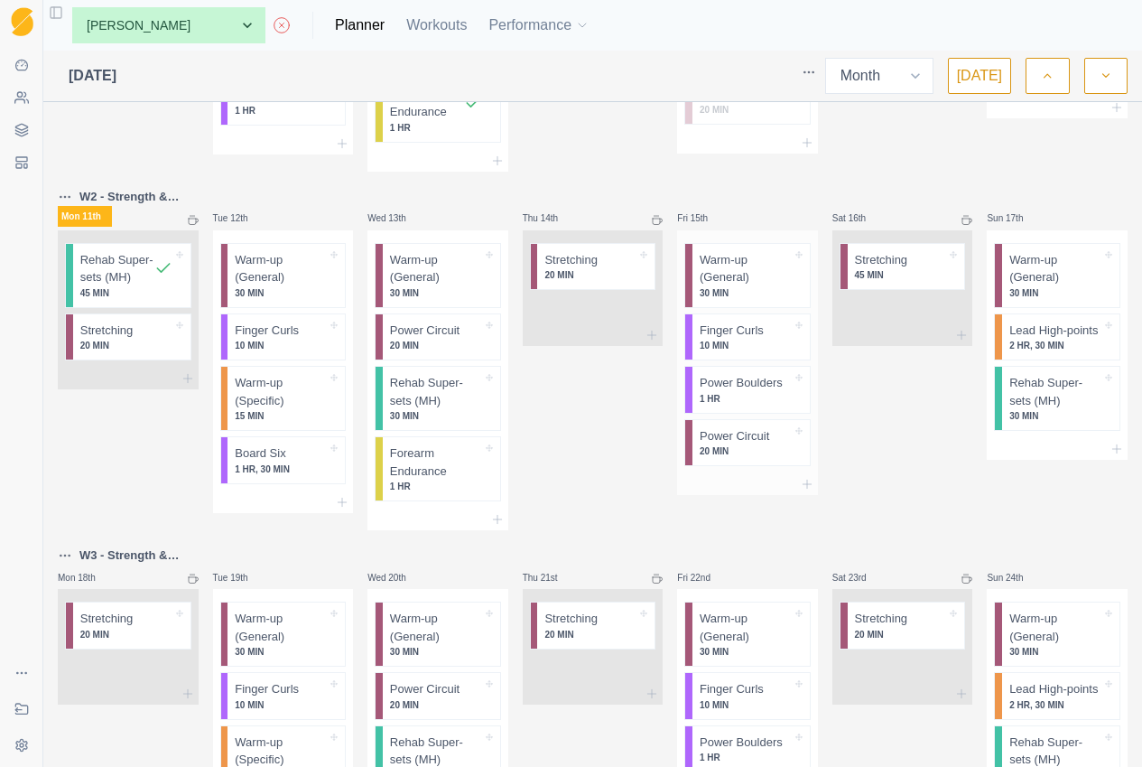
click at [757, 445] on p "Power Circuit" at bounding box center [735, 436] width 70 height 18
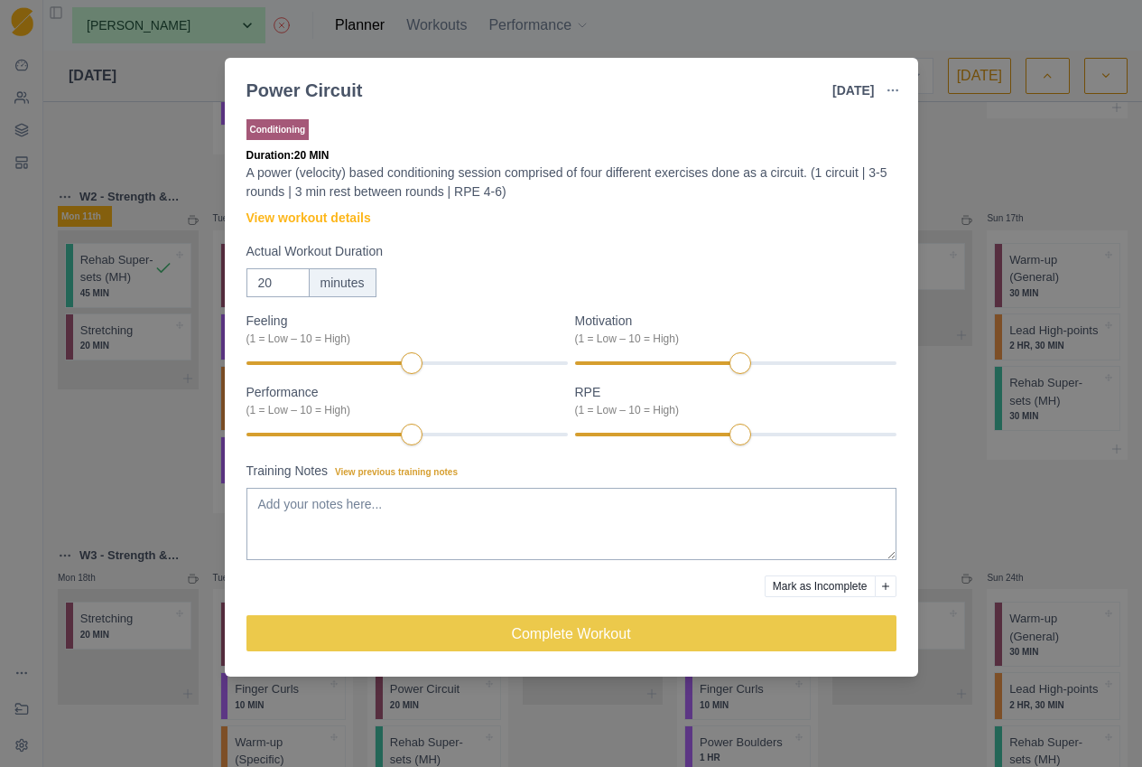
click at [988, 198] on div "Power Circuit [DATE] Link To Goal View Workout Metrics Edit Original Workout Re…" at bounding box center [571, 383] width 1142 height 767
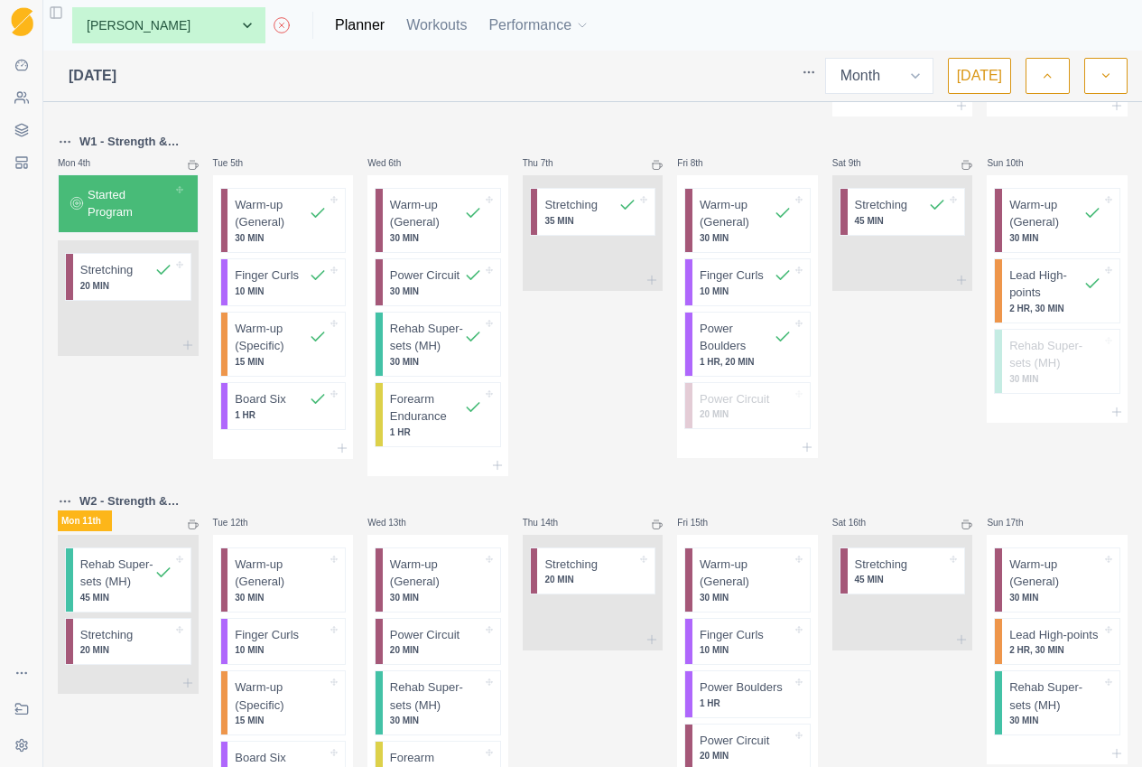
scroll to position [233, 0]
